Goal: Task Accomplishment & Management: Use online tool/utility

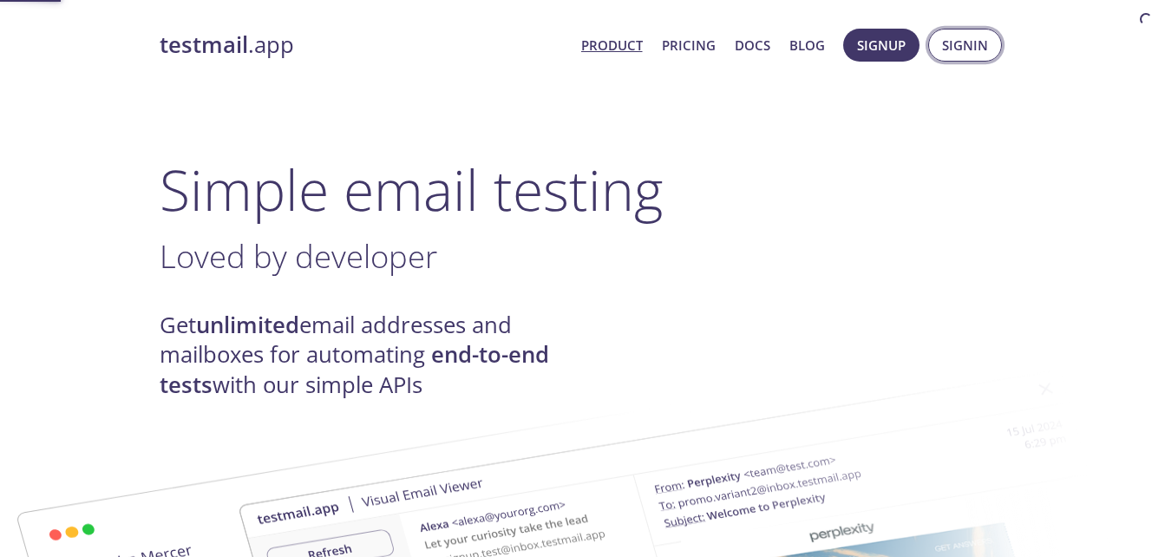
click at [968, 43] on span "Signin" at bounding box center [965, 45] width 46 height 23
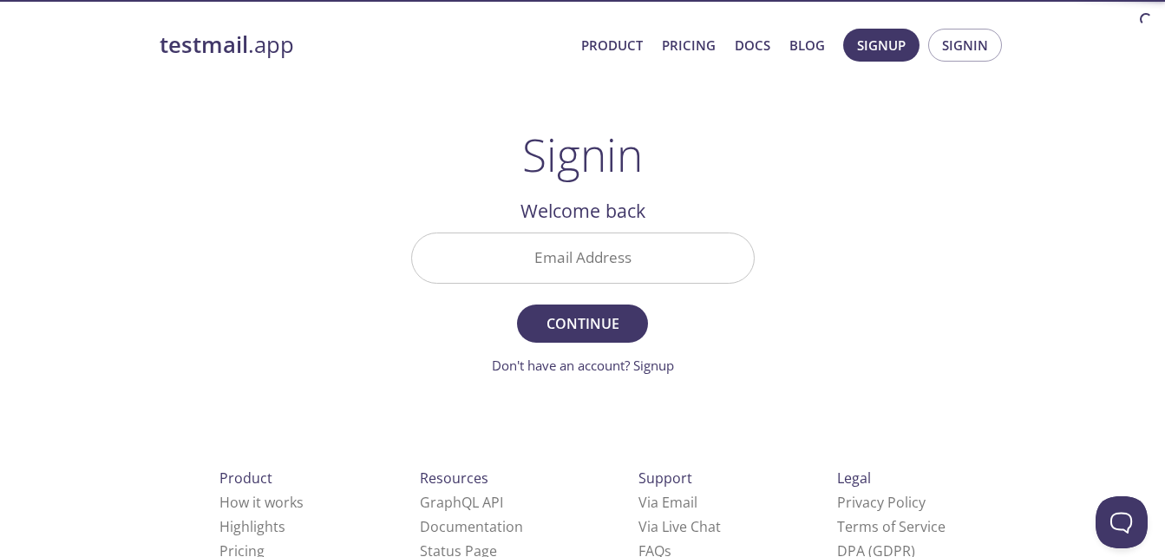
click at [591, 255] on input "Email Address" at bounding box center [583, 257] width 342 height 49
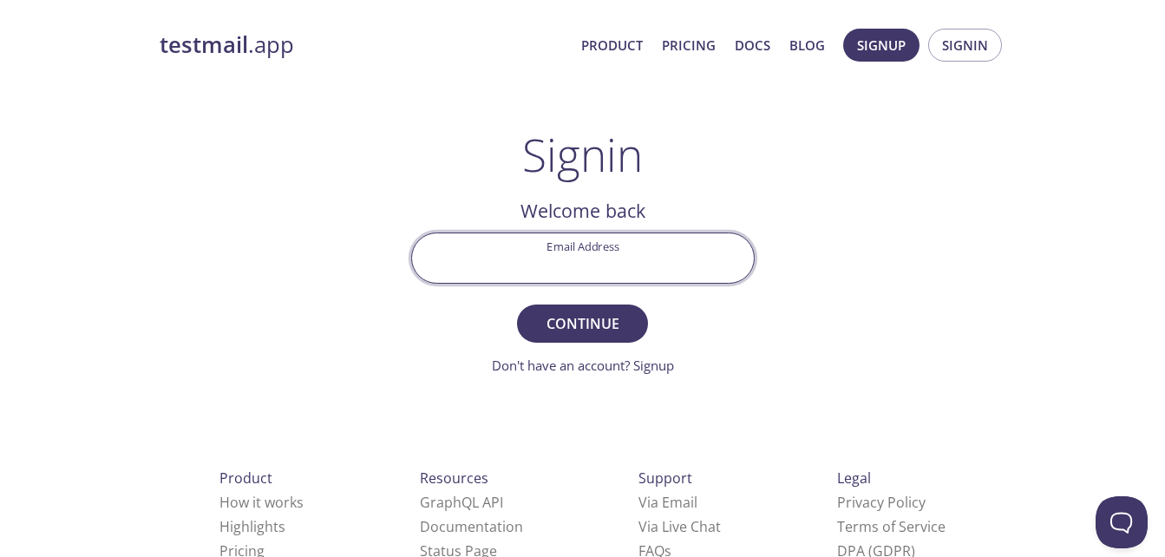
click at [602, 259] on input "Email Address" at bounding box center [583, 257] width 342 height 49
type input "[EMAIL_ADDRESS][DOMAIN_NAME]"
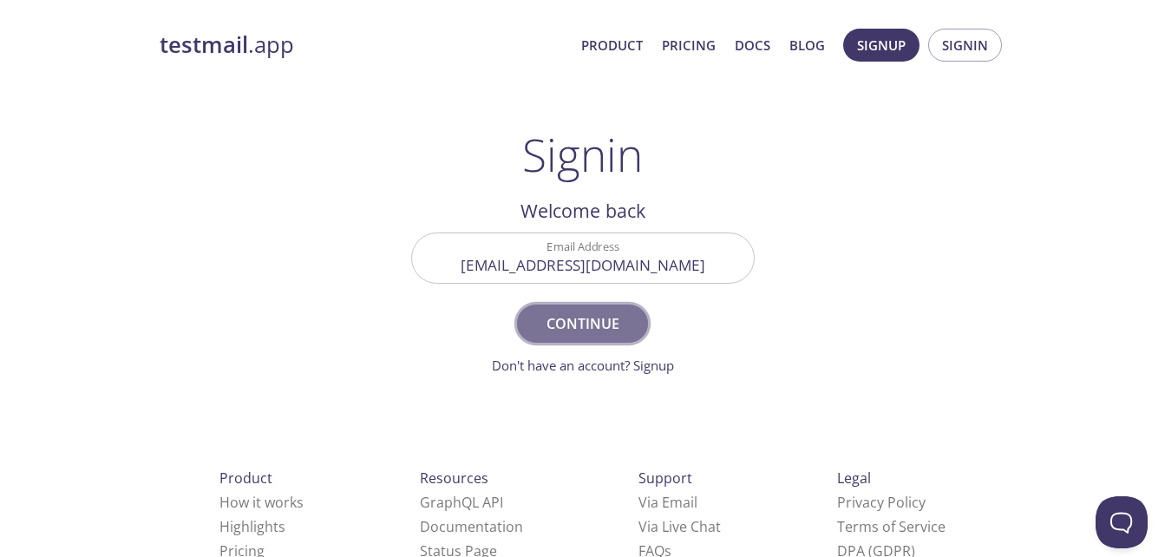
click at [578, 332] on span "Continue" at bounding box center [582, 324] width 92 height 24
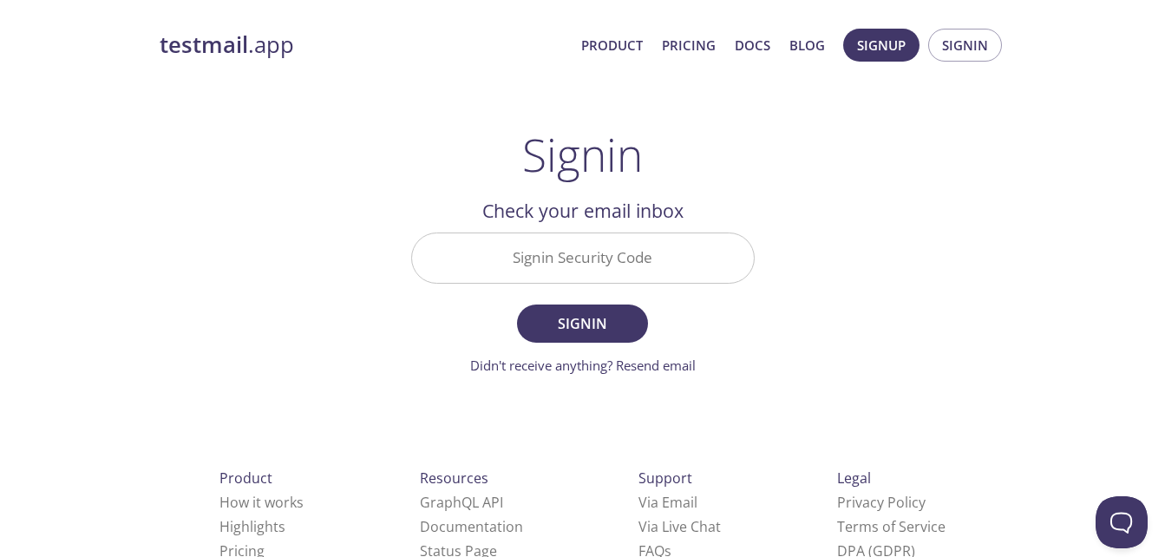
click at [624, 272] on input "Signin Security Code" at bounding box center [583, 257] width 342 height 49
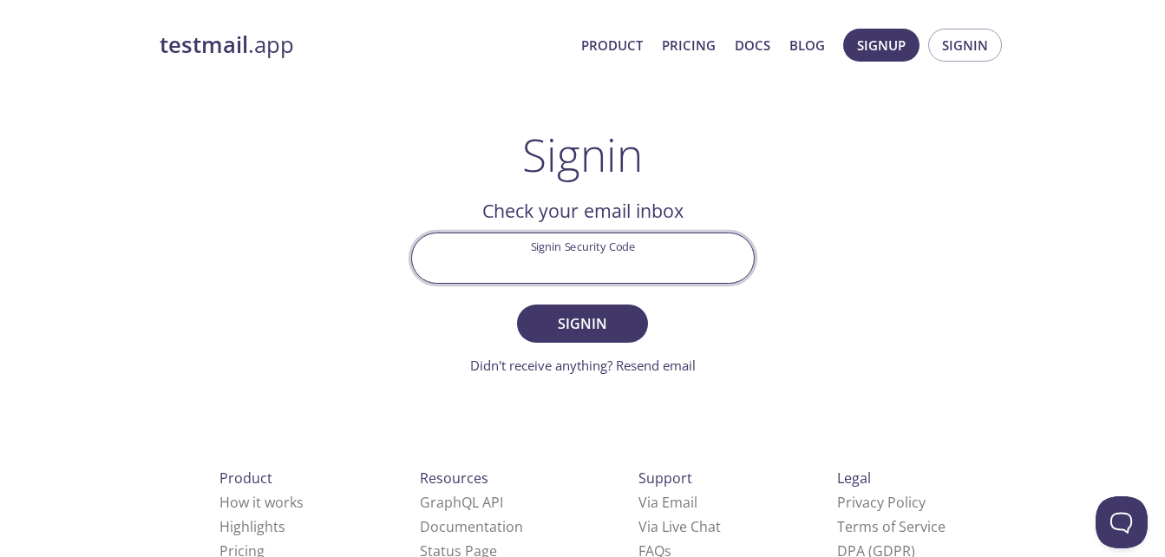
paste input "4ERF7ME"
type input "4ERF7ME"
click at [576, 326] on span "Signin" at bounding box center [582, 324] width 92 height 24
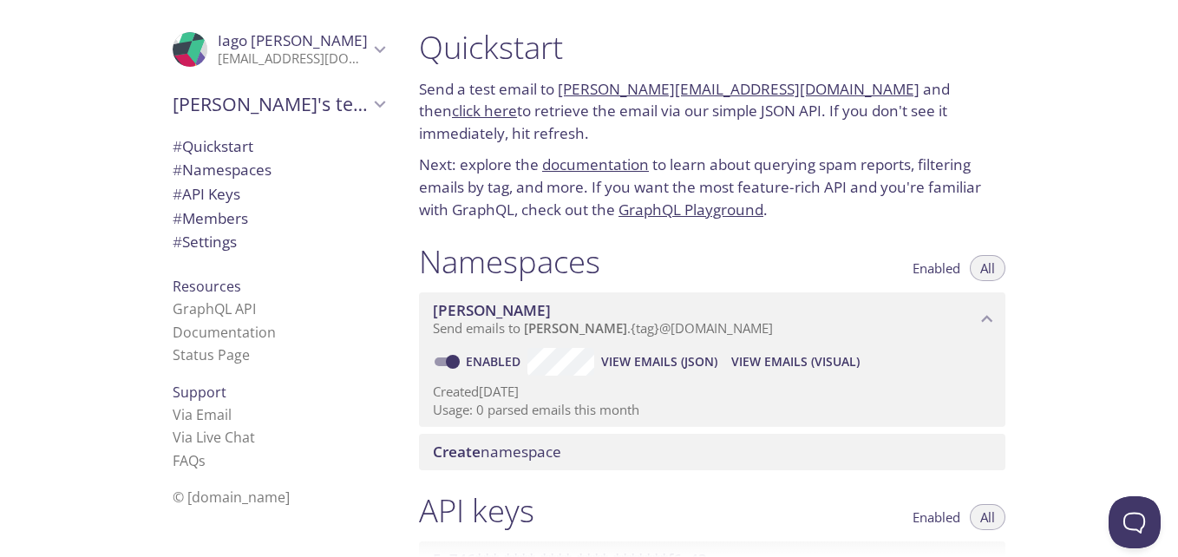
click at [624, 89] on link "[PERSON_NAME][EMAIL_ADDRESS][DOMAIN_NAME]" at bounding box center [739, 89] width 362 height 20
click at [947, 154] on p "Next: explore the documentation to learn about querying spam reports, filtering…" at bounding box center [712, 187] width 587 height 67
click at [246, 150] on span "# Quickstart" at bounding box center [279, 146] width 212 height 23
click at [517, 99] on link "click here" at bounding box center [484, 109] width 65 height 20
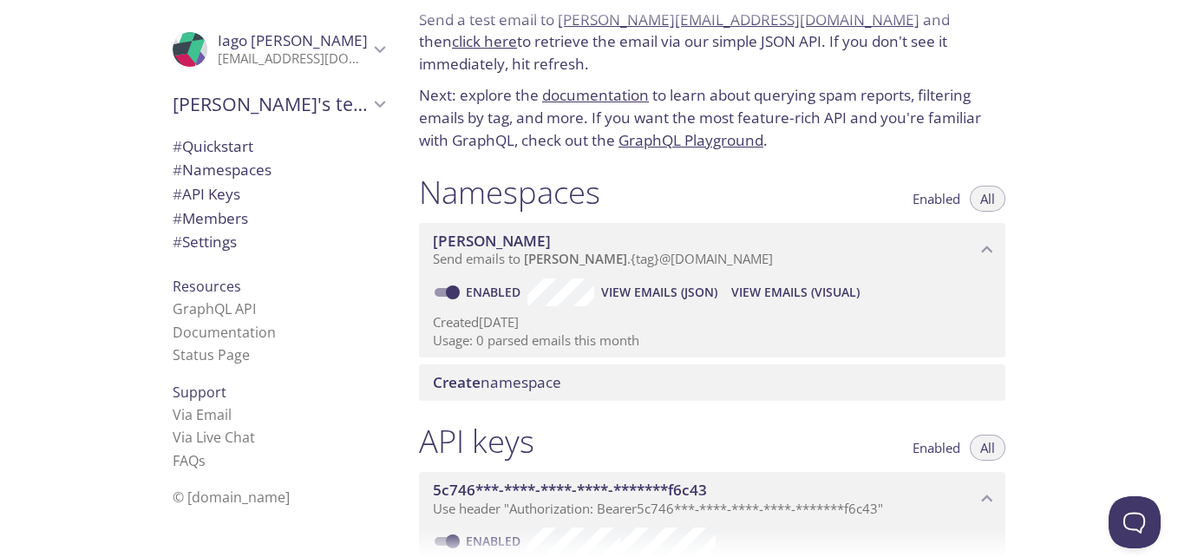
scroll to position [0, 0]
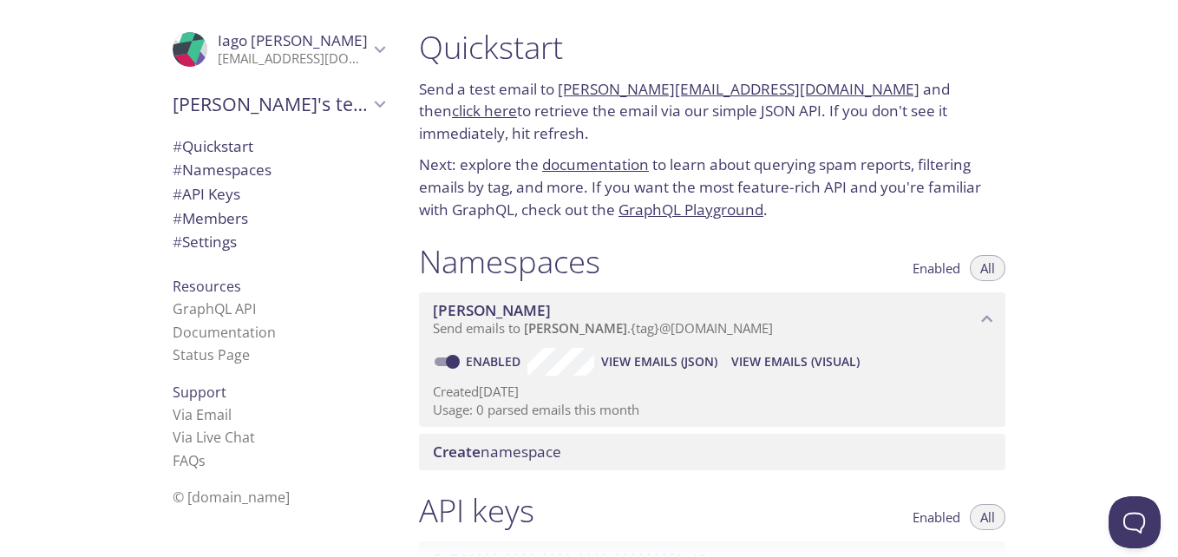
click at [232, 235] on span "# Settings" at bounding box center [279, 242] width 212 height 23
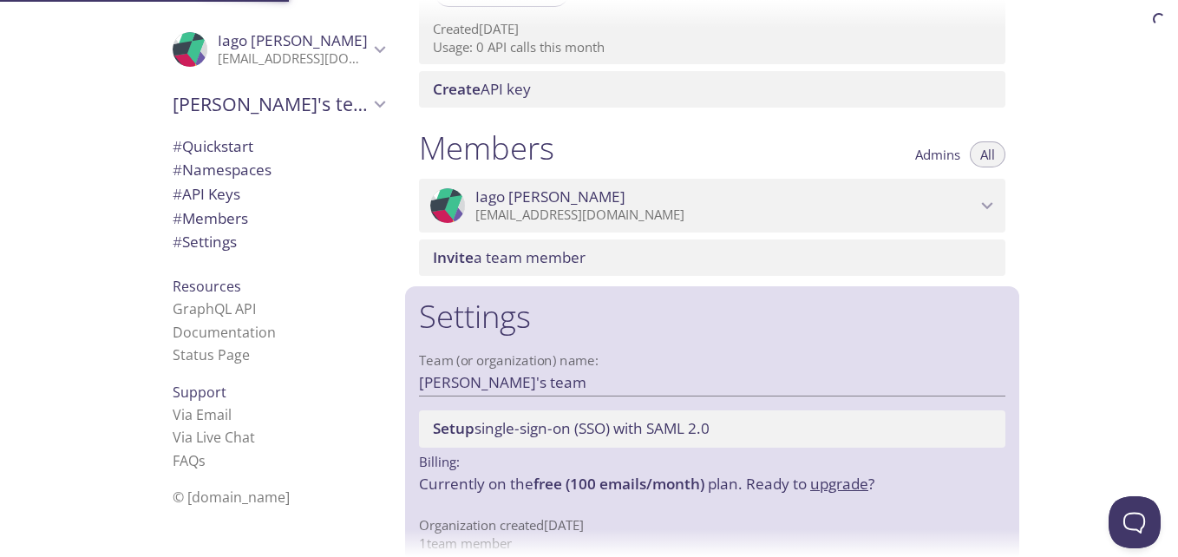
scroll to position [677, 0]
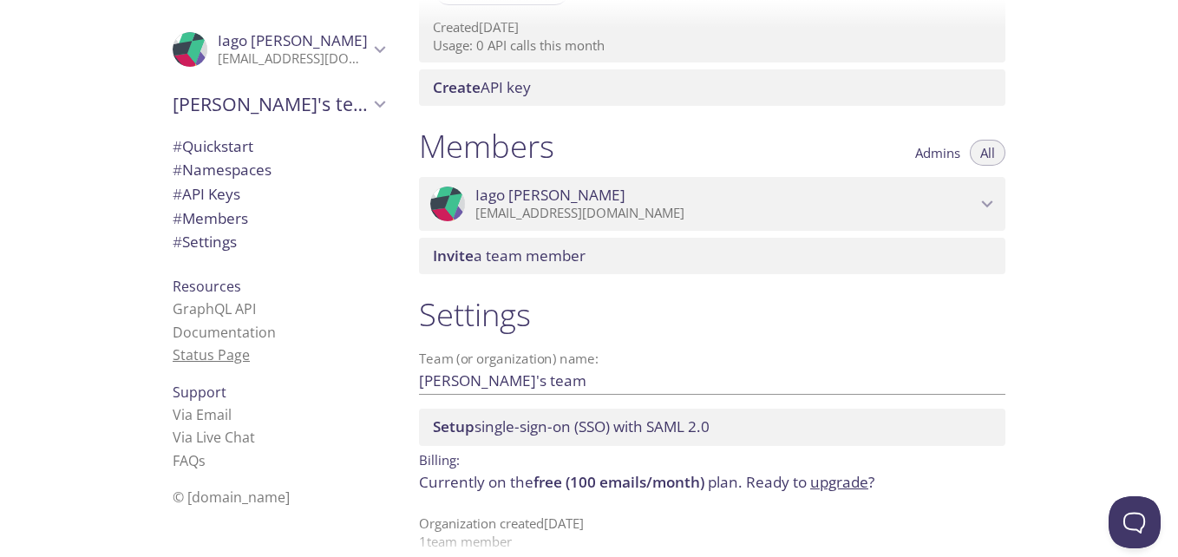
click at [200, 345] on link "Status Page" at bounding box center [211, 354] width 77 height 19
click at [213, 317] on link "GraphQL API" at bounding box center [214, 308] width 83 height 19
